Goal: Task Accomplishment & Management: Use online tool/utility

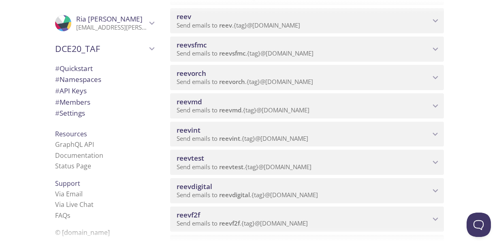
scroll to position [243, 0]
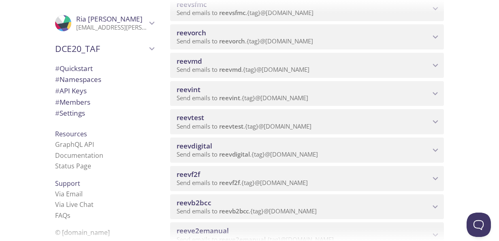
click at [330, 156] on p "Send emails to reevdigital . {tag} @inbox.testmail.app" at bounding box center [304, 154] width 254 height 8
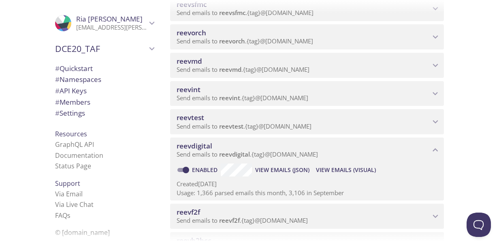
click at [348, 169] on span "View Emails (Visual)" at bounding box center [346, 170] width 60 height 10
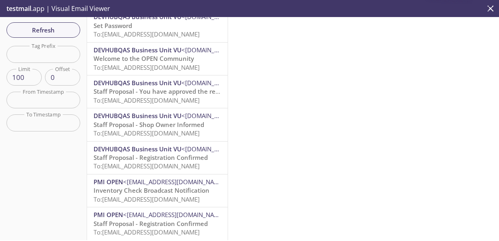
scroll to position [122, 0]
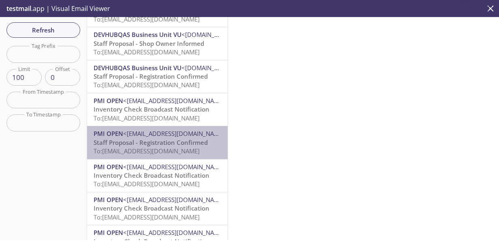
click at [165, 132] on span "<[EMAIL_ADDRESS][DOMAIN_NAME]>" at bounding box center [175, 133] width 105 height 8
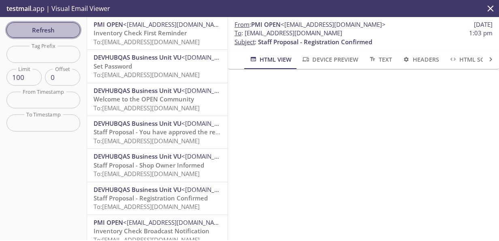
click at [43, 26] on span "Refresh" at bounding box center [43, 30] width 61 height 11
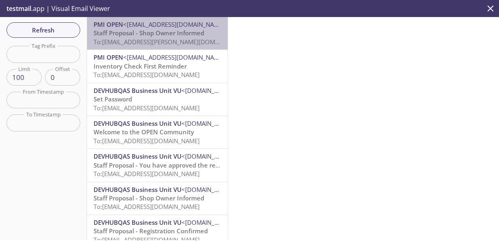
click at [165, 34] on span "Staff Proposal - Shop Owner Informed" at bounding box center [149, 33] width 111 height 8
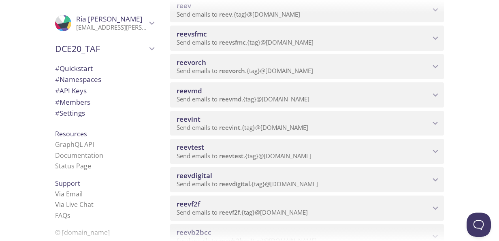
scroll to position [295, 0]
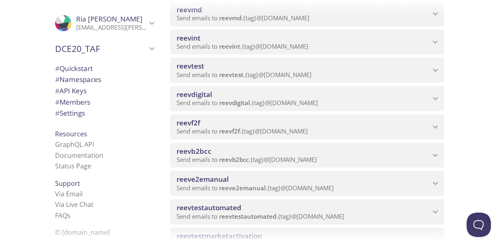
click at [233, 102] on span "reevdigital" at bounding box center [234, 102] width 31 height 8
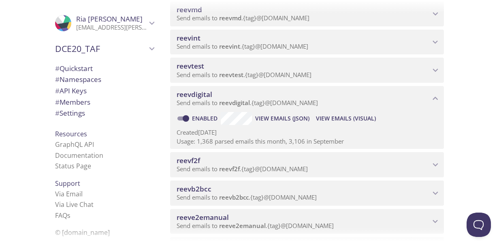
click at [347, 117] on span "View Emails (Visual)" at bounding box center [346, 118] width 60 height 10
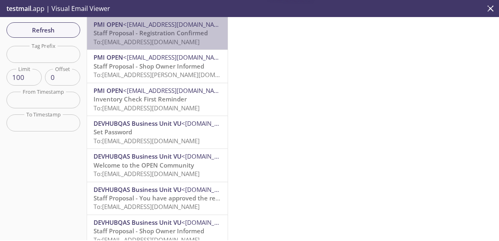
click at [173, 34] on span "Staff Proposal - Registration Confirmed" at bounding box center [151, 33] width 114 height 8
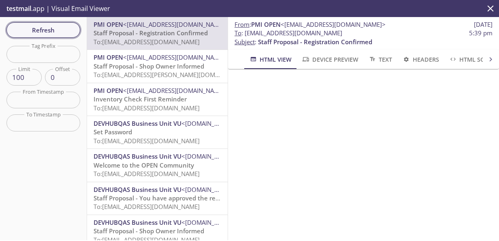
click at [59, 26] on span "Refresh" at bounding box center [43, 30] width 61 height 11
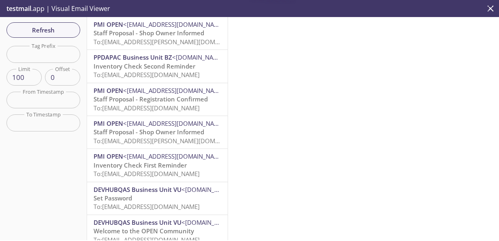
click at [143, 34] on span "Staff Proposal - Shop Owner Informed" at bounding box center [149, 33] width 111 height 8
